Goal: Answer question/provide support

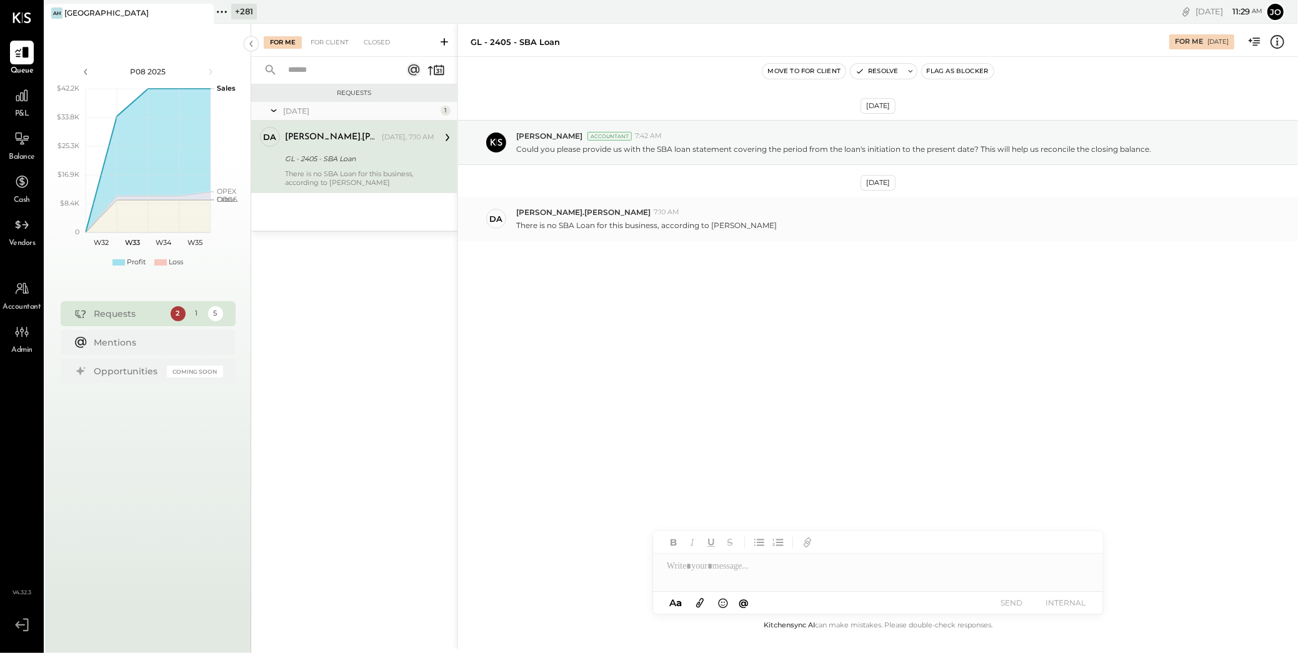
click at [683, 214] on div "[PERSON_NAME].[PERSON_NAME] 7:10 AM" at bounding box center [902, 212] width 772 height 11
click at [684, 233] on div "da [PERSON_NAME].[PERSON_NAME] 7:10 AM There is no SBA Loan for this business, …" at bounding box center [878, 219] width 840 height 44
click at [806, 544] on icon "button" at bounding box center [808, 541] width 6 height 6
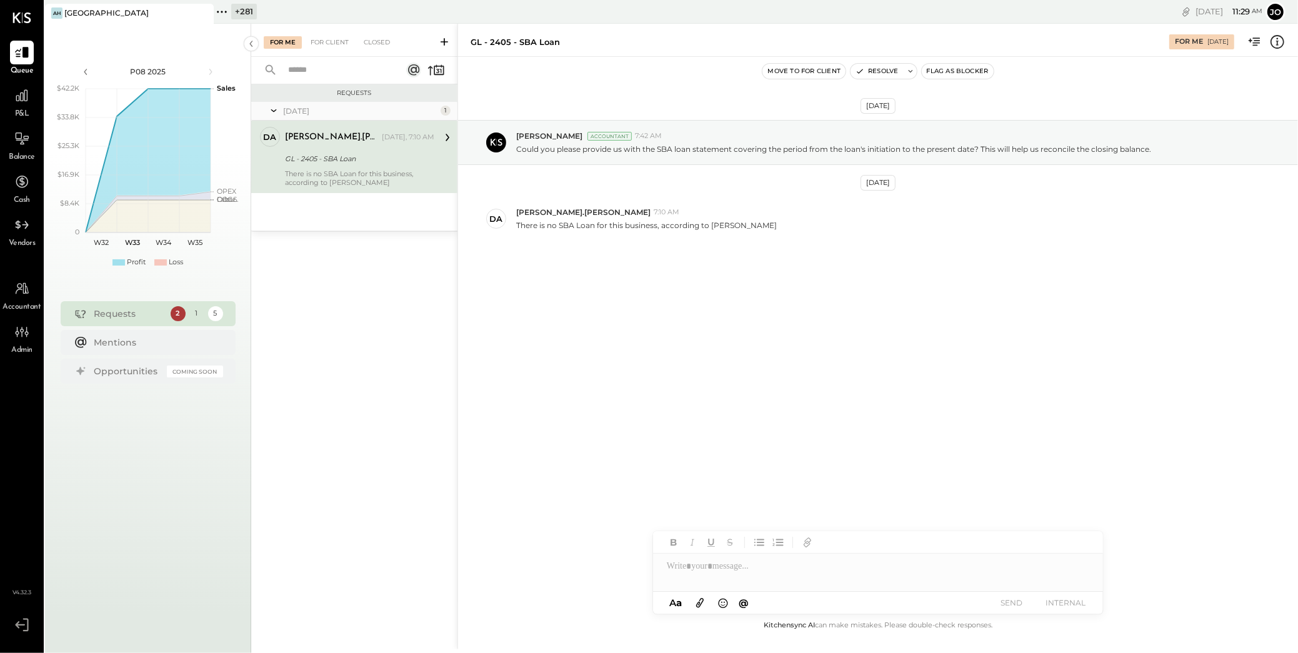
click at [779, 584] on div at bounding box center [878, 561] width 450 height 60
click at [1001, 574] on div "**********" at bounding box center [878, 566] width 450 height 25
click at [1080, 604] on button "INTERNAL" at bounding box center [1066, 602] width 50 height 17
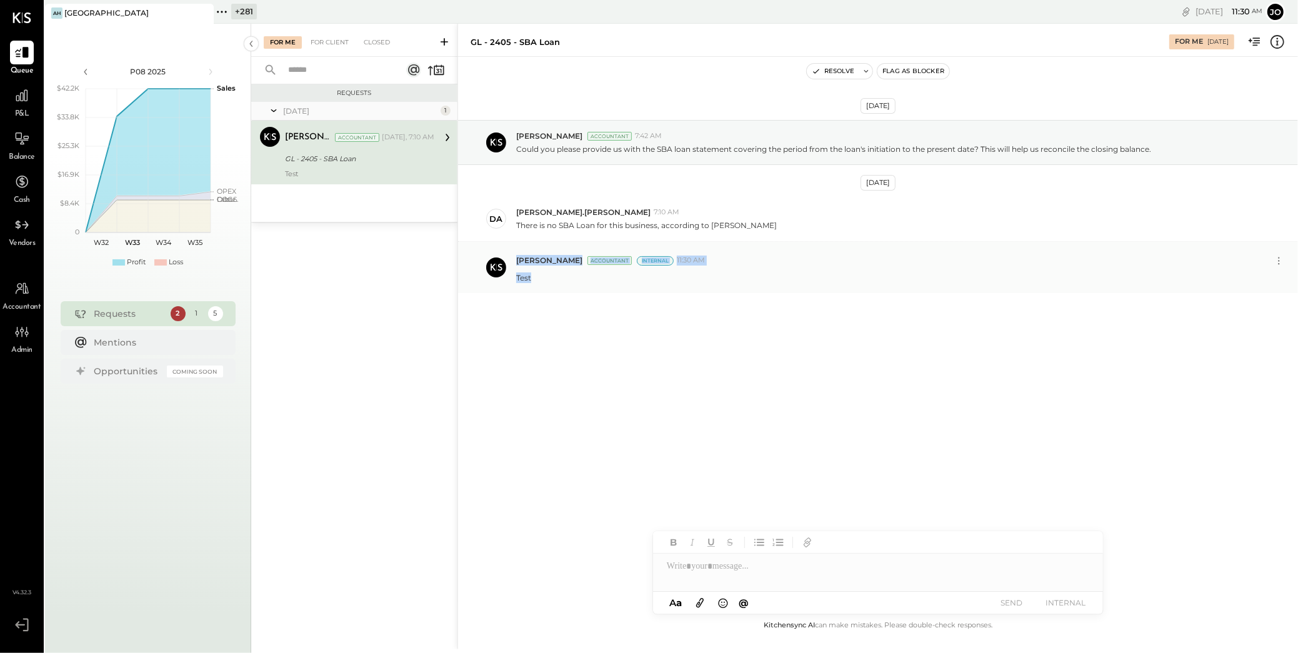
drag, startPoint x: 511, startPoint y: 263, endPoint x: 538, endPoint y: 277, distance: 29.9
click at [538, 277] on div "[PERSON_NAME] Accountant Internal 11:30 AM Test" at bounding box center [878, 267] width 840 height 51
click at [537, 277] on div "Test" at bounding box center [902, 276] width 772 height 13
drag, startPoint x: 617, startPoint y: 259, endPoint x: 651, endPoint y: 259, distance: 34.4
click at [651, 259] on div "[PERSON_NAME] Accountant Internal 11:30 AM" at bounding box center [893, 260] width 754 height 11
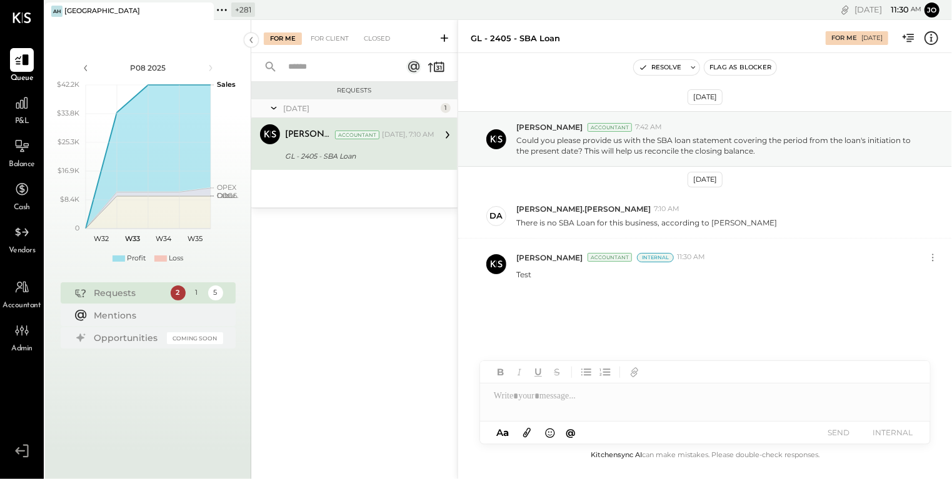
click at [682, 403] on div at bounding box center [705, 396] width 450 height 25
click at [343, 44] on div "For Client" at bounding box center [329, 39] width 51 height 13
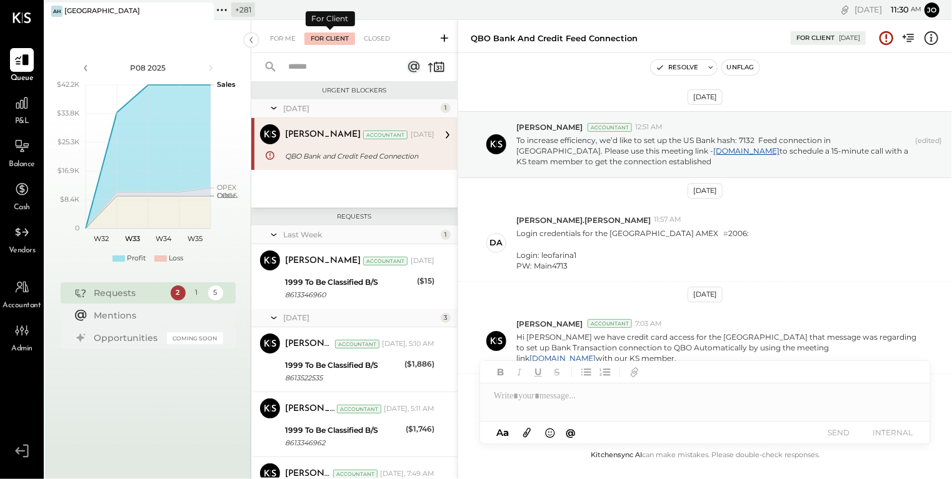
scroll to position [251, 0]
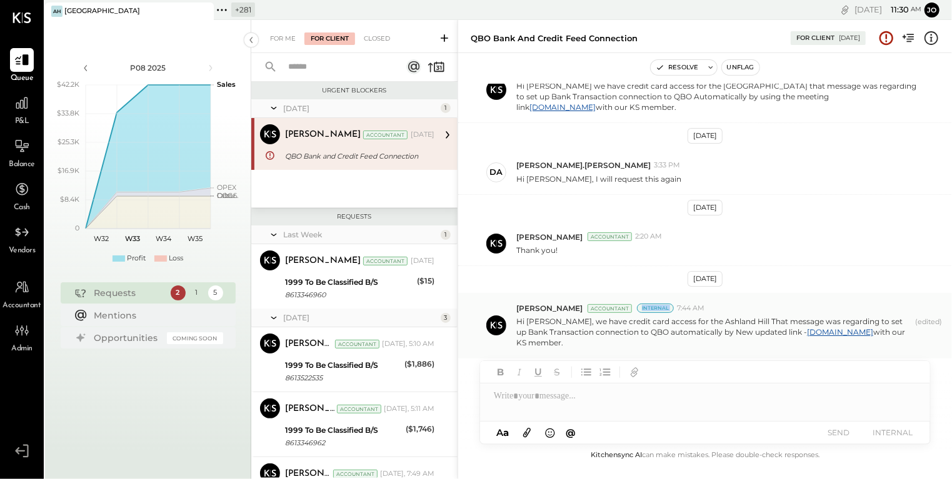
drag, startPoint x: 613, startPoint y: 304, endPoint x: 654, endPoint y: 304, distance: 41.9
click at [654, 304] on div "[PERSON_NAME] Accountant Internal 7:44 AM" at bounding box center [729, 308] width 426 height 11
click at [677, 304] on span "7:44 AM" at bounding box center [691, 309] width 28 height 10
